Goal: Task Accomplishment & Management: Manage account settings

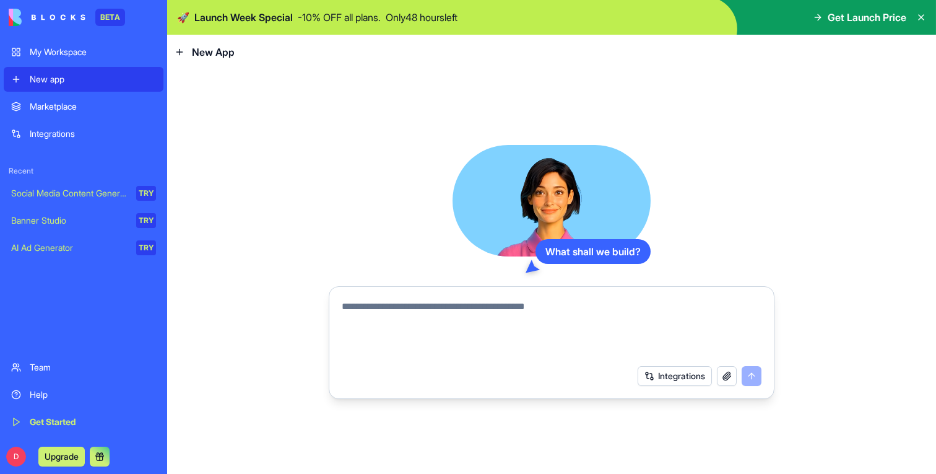
click at [51, 48] on div "My Workspace" at bounding box center [93, 52] width 126 height 12
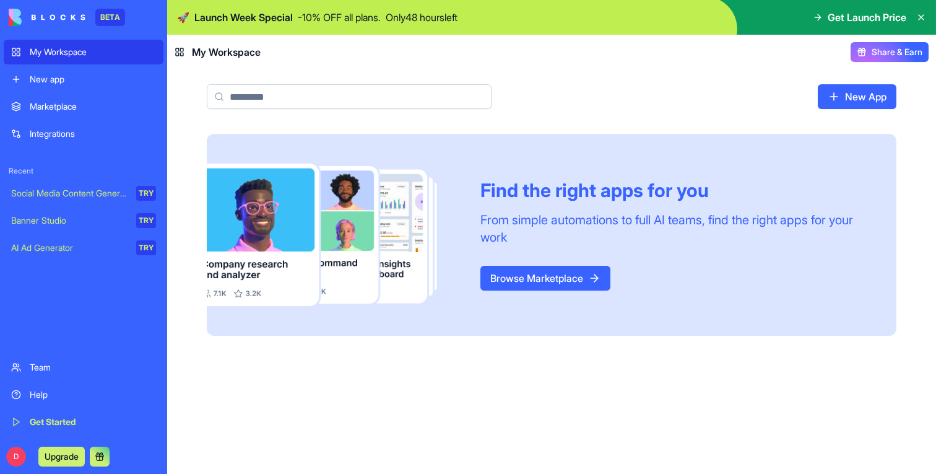
click at [67, 84] on div "New app" at bounding box center [93, 79] width 126 height 12
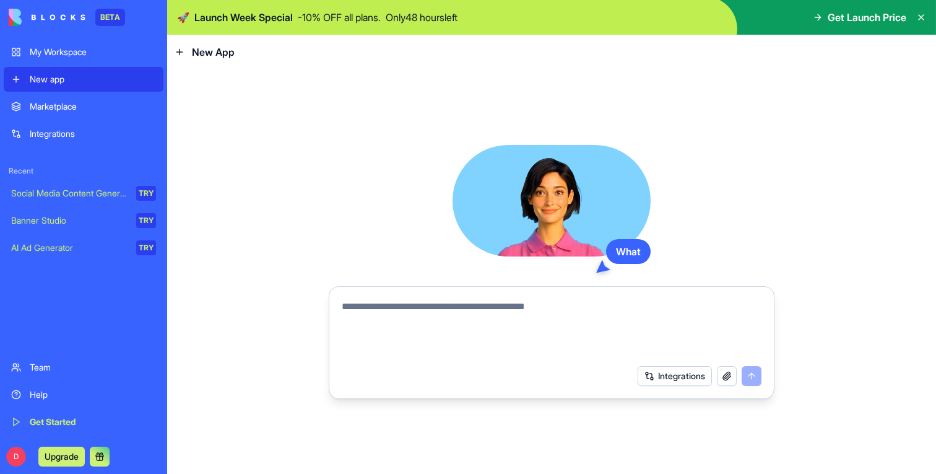
click at [67, 102] on div "Marketplace" at bounding box center [93, 106] width 126 height 12
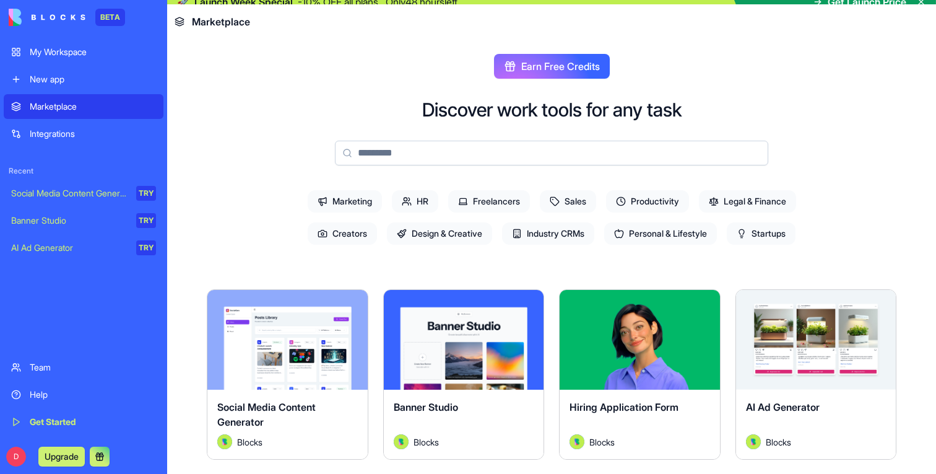
click at [109, 132] on div "Integrations" at bounding box center [93, 134] width 126 height 12
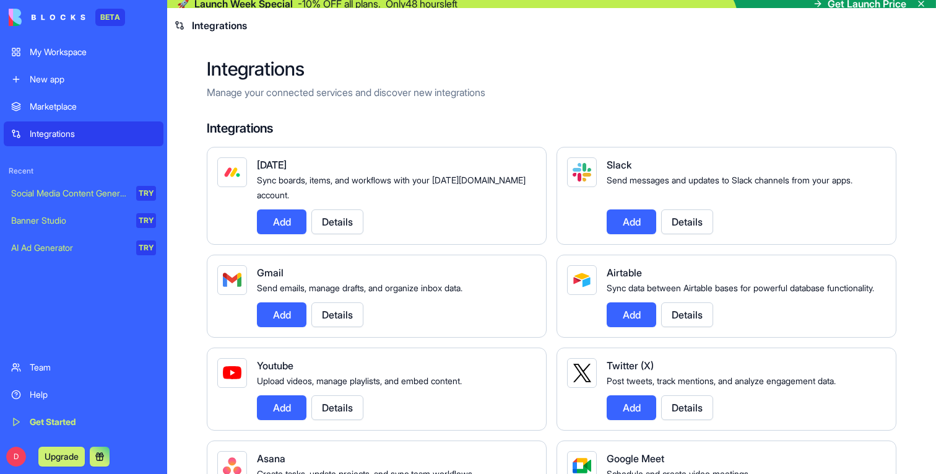
click at [63, 67] on link "New app" at bounding box center [84, 79] width 160 height 25
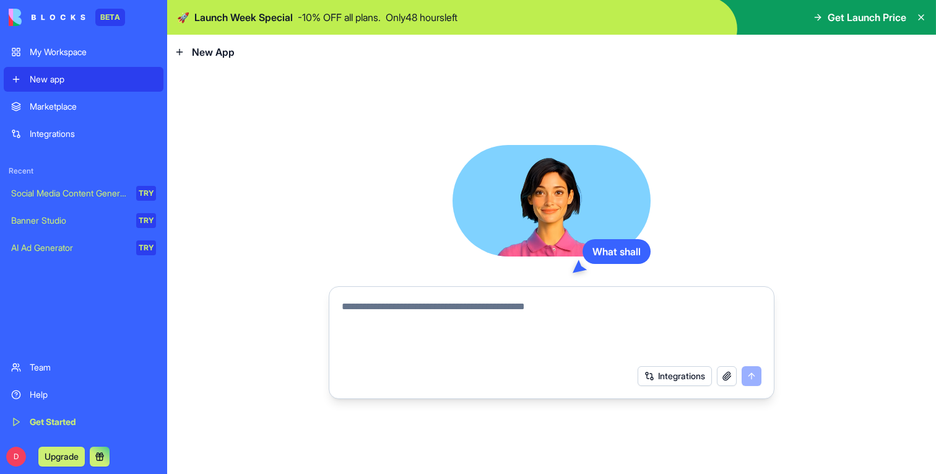
click at [63, 48] on div "My Workspace" at bounding box center [93, 52] width 126 height 12
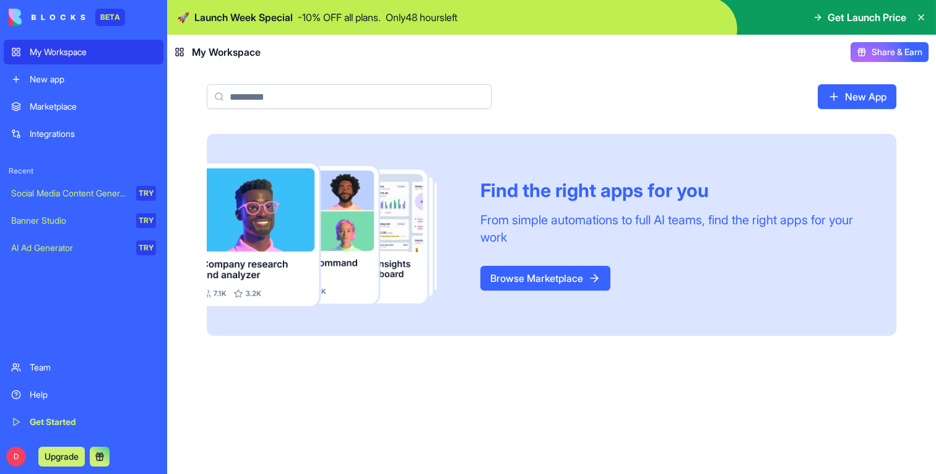
click at [63, 76] on div "New app" at bounding box center [93, 79] width 126 height 12
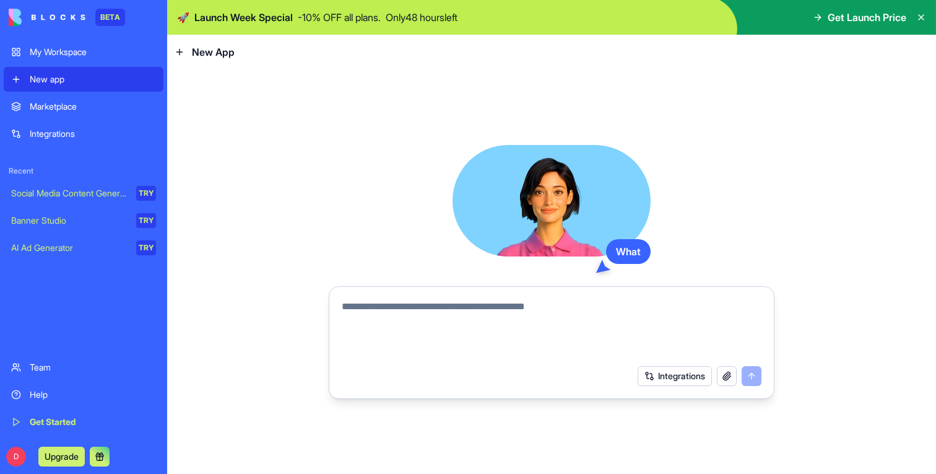
click at [63, 96] on link "Marketplace" at bounding box center [84, 106] width 160 height 25
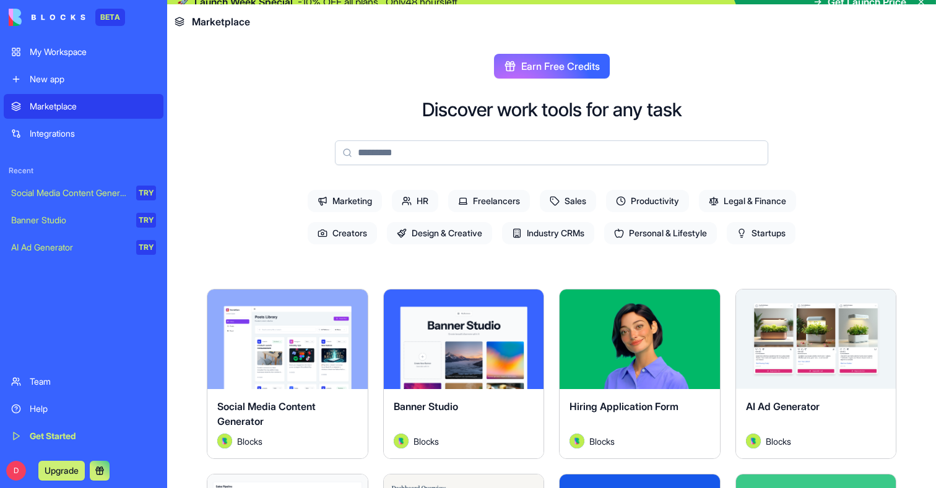
click at [80, 139] on div "Integrations" at bounding box center [93, 134] width 126 height 12
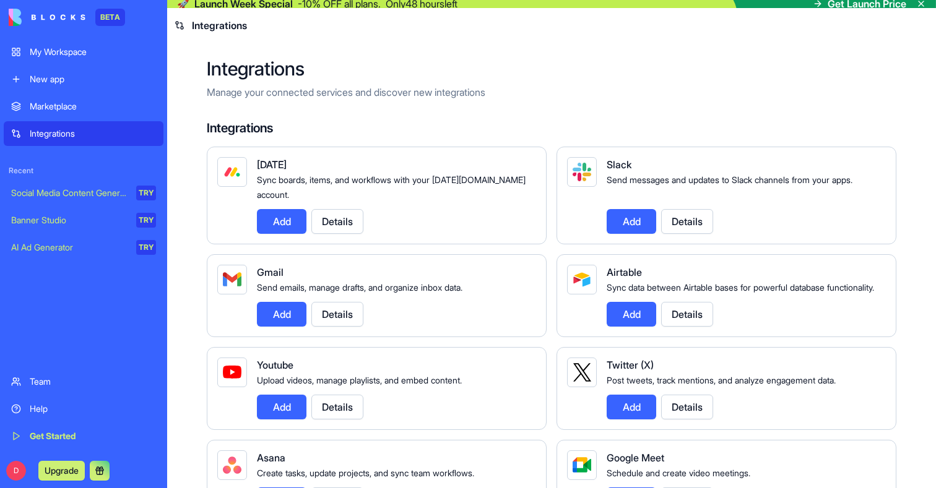
click at [53, 56] on div "My Workspace" at bounding box center [93, 52] width 126 height 12
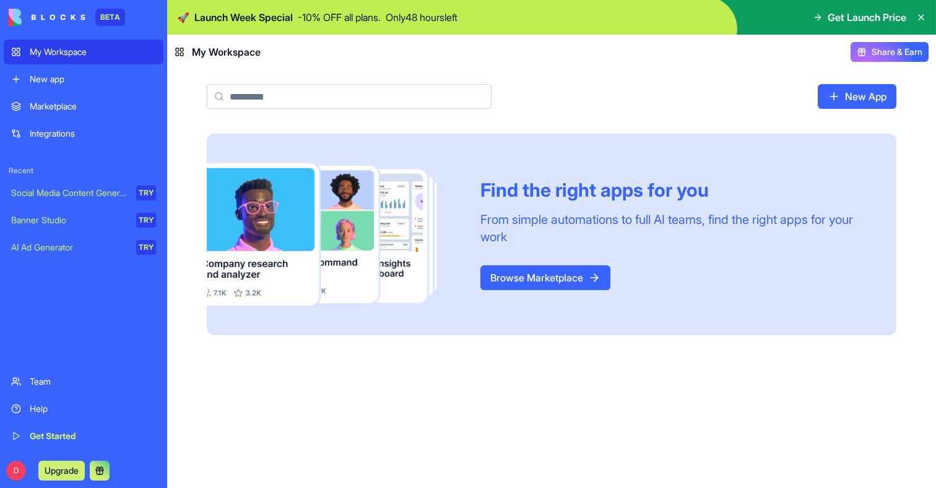
click at [77, 87] on link "New app" at bounding box center [84, 79] width 160 height 25
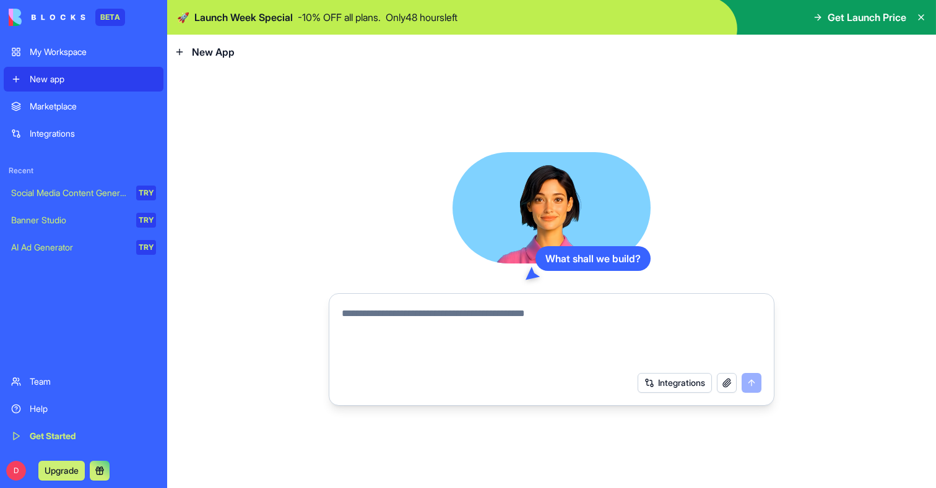
click at [77, 110] on div "Marketplace" at bounding box center [93, 106] width 126 height 12
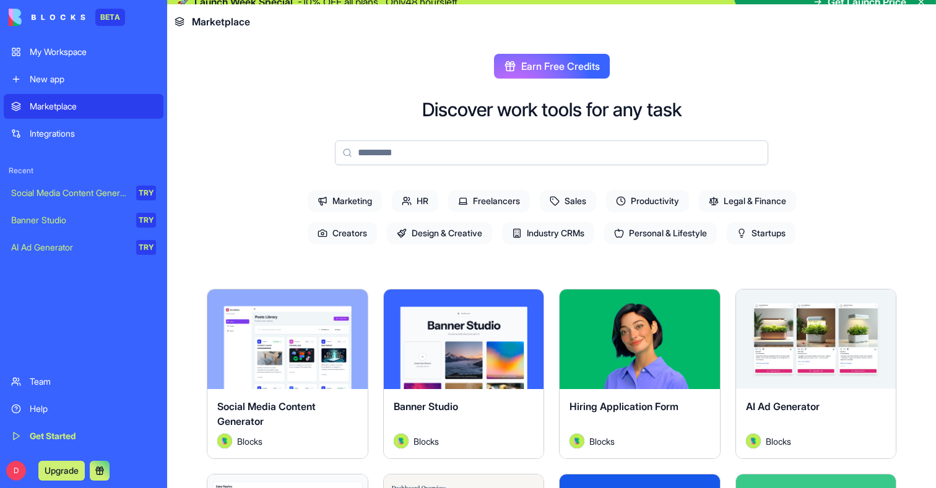
click at [69, 394] on div "Team Help Get Started" at bounding box center [84, 409] width 160 height 79
click at [60, 68] on link "New app" at bounding box center [84, 79] width 160 height 25
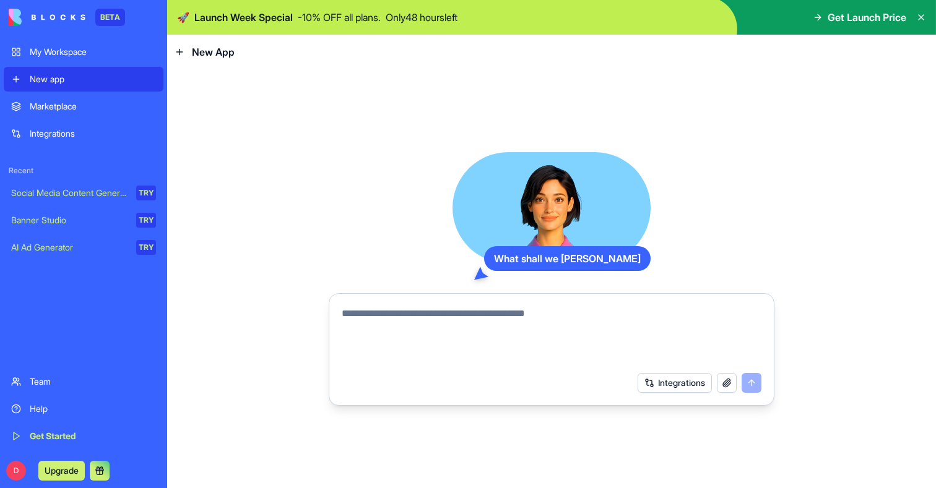
click at [55, 57] on div "My Workspace" at bounding box center [93, 52] width 126 height 12
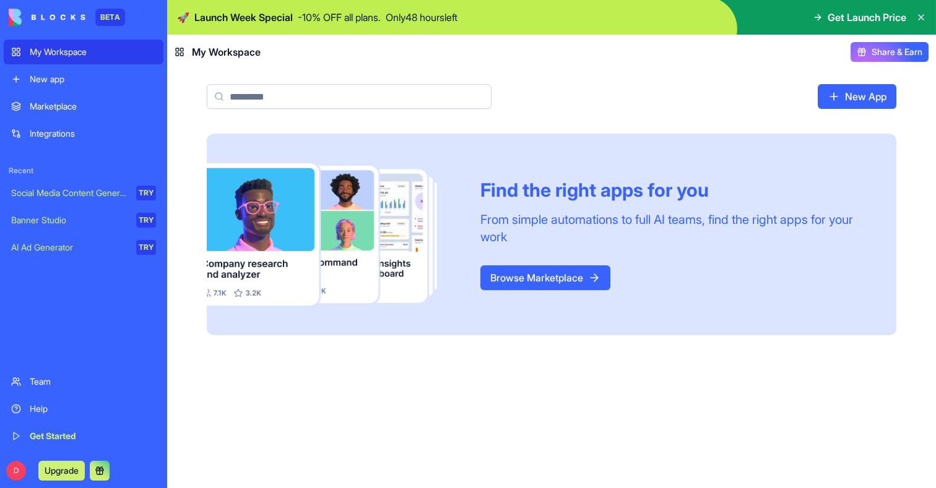
click at [56, 82] on div "New app" at bounding box center [93, 79] width 126 height 12
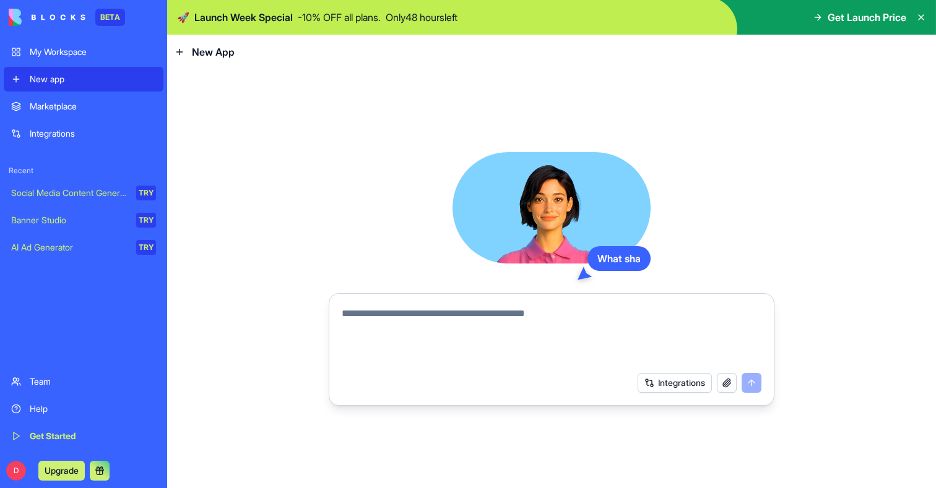
click at [59, 104] on div "Marketplace" at bounding box center [93, 106] width 126 height 12
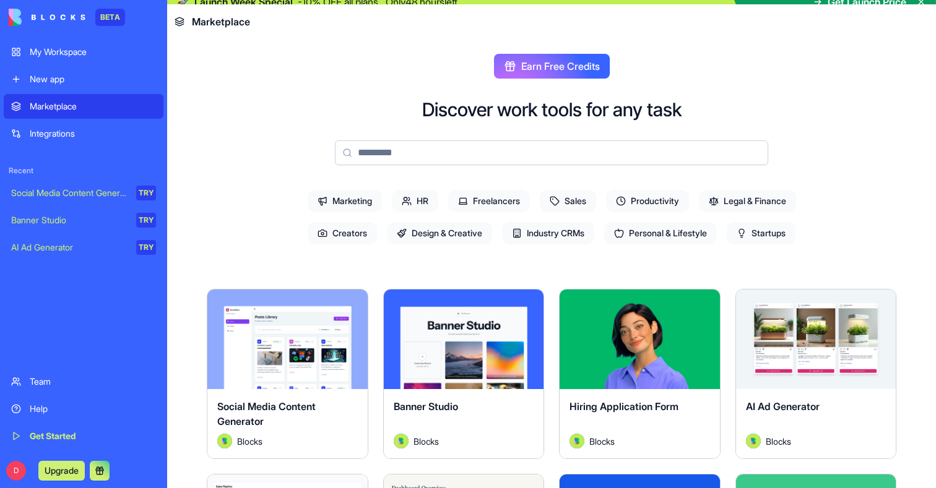
click at [33, 393] on link "Team" at bounding box center [84, 382] width 160 height 25
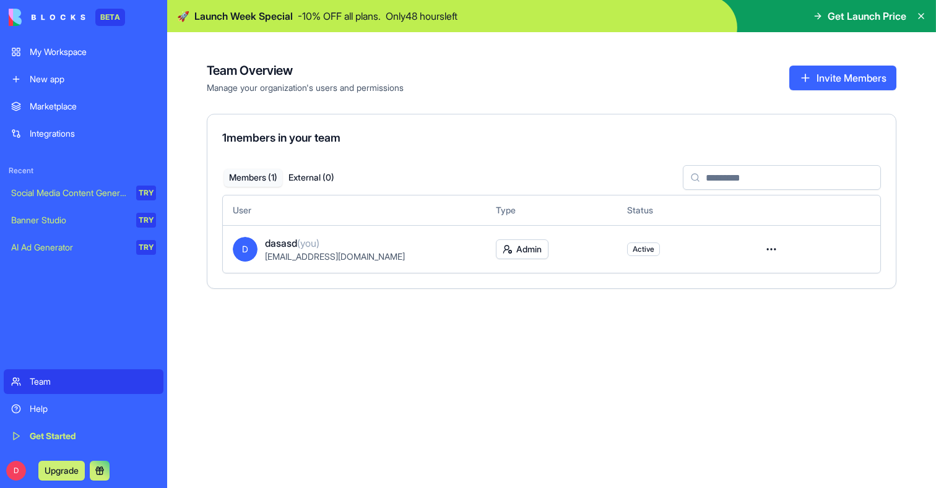
click at [38, 408] on div "Help" at bounding box center [93, 409] width 126 height 12
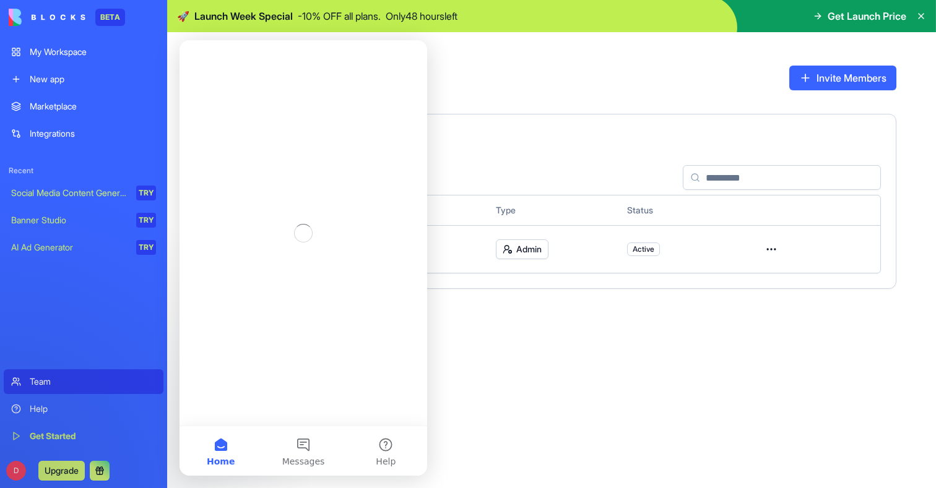
click at [554, 215] on div "Type" at bounding box center [551, 210] width 111 height 12
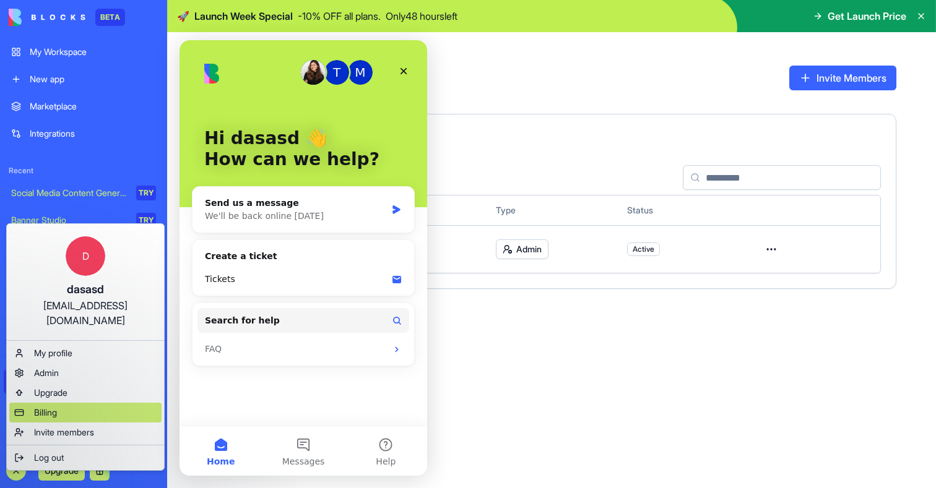
click at [41, 407] on span "Billing" at bounding box center [45, 413] width 23 height 12
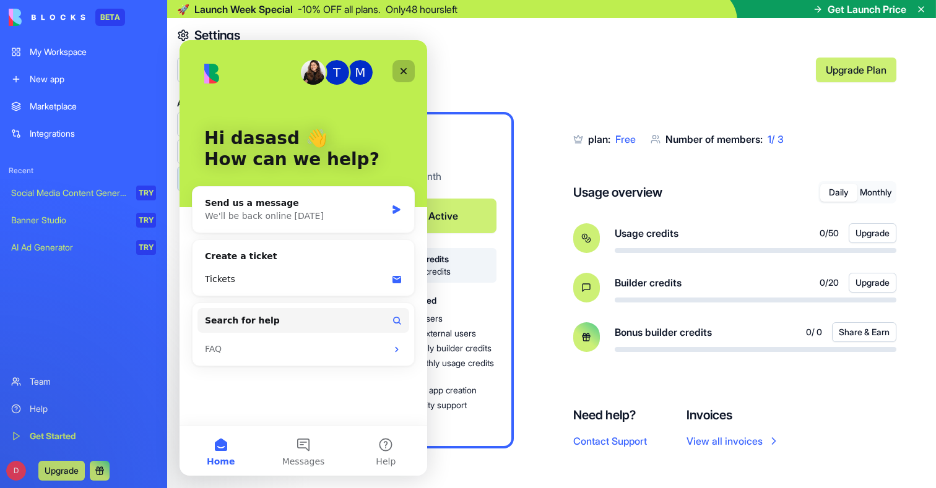
click at [408, 68] on icon "Close" at bounding box center [404, 71] width 10 height 10
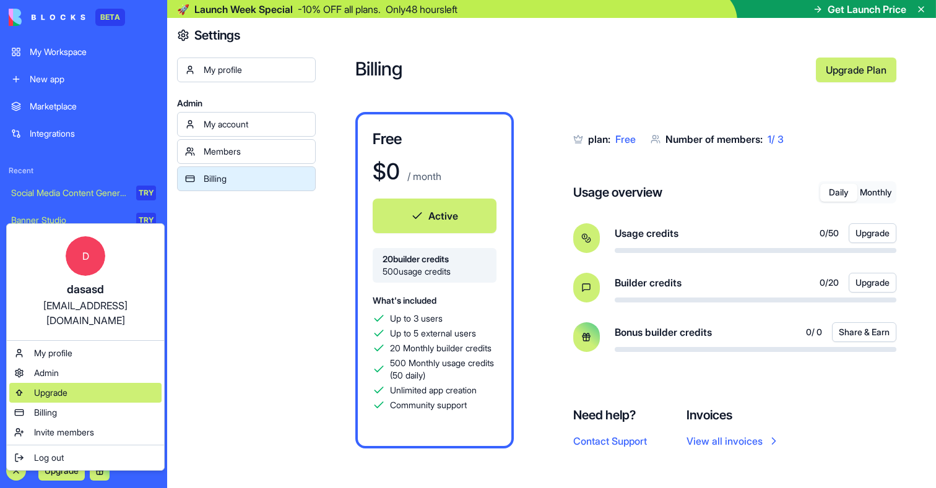
click at [41, 387] on span "Upgrade" at bounding box center [50, 393] width 33 height 12
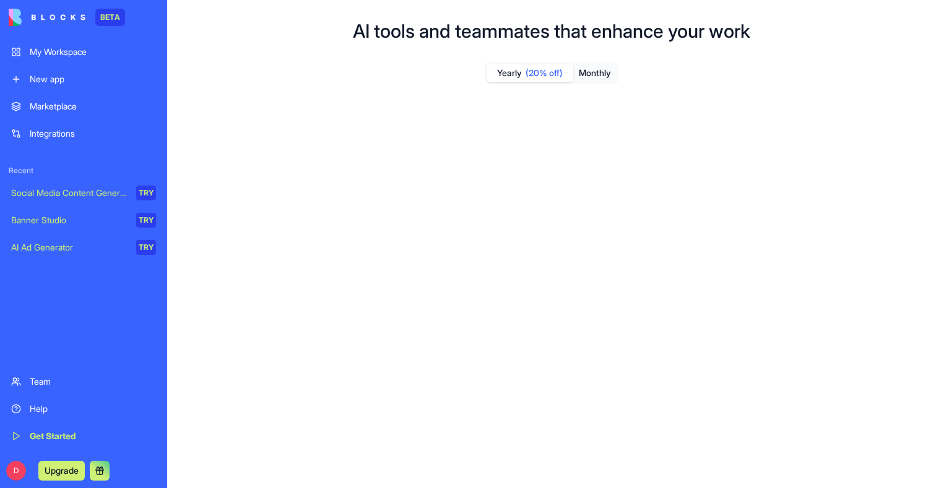
click at [825, 85] on div "Yearly (20% off) Monthly Free $ 0 / month Active 20 builder credits 500 usage c…" at bounding box center [551, 390] width 729 height 657
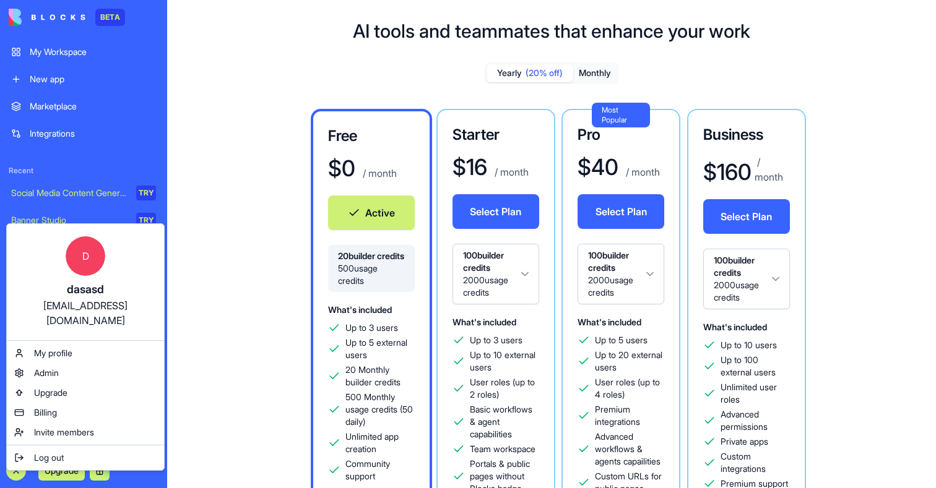
click at [49, 57] on html "BETA My Workspace New app Marketplace Integrations Recent Social Media Content …" at bounding box center [468, 244] width 936 height 488
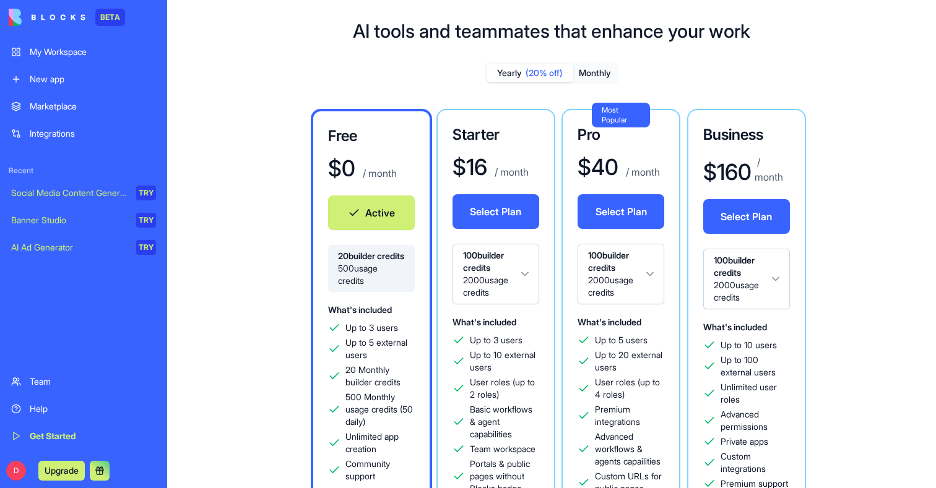
click at [48, 43] on link "My Workspace" at bounding box center [84, 52] width 160 height 25
